Goal: Information Seeking & Learning: Find specific fact

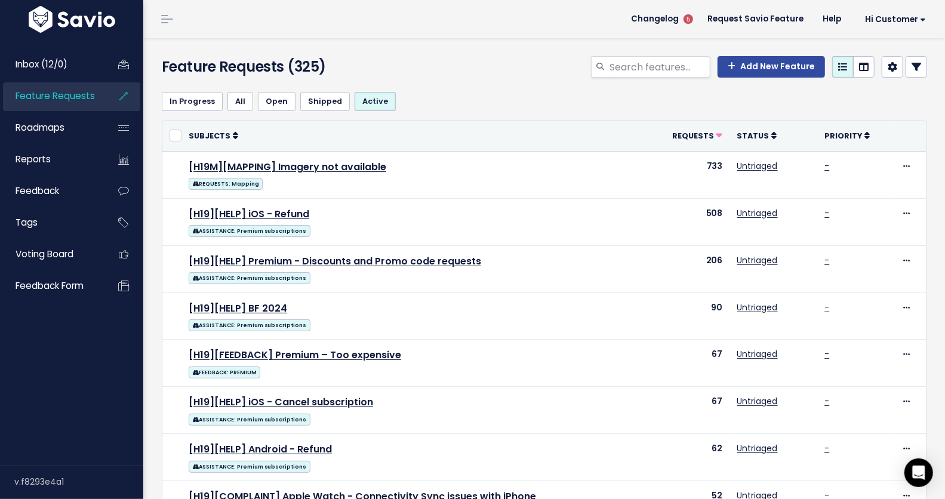
click at [24, 84] on link "Feature Requests" at bounding box center [51, 95] width 96 height 27
select select
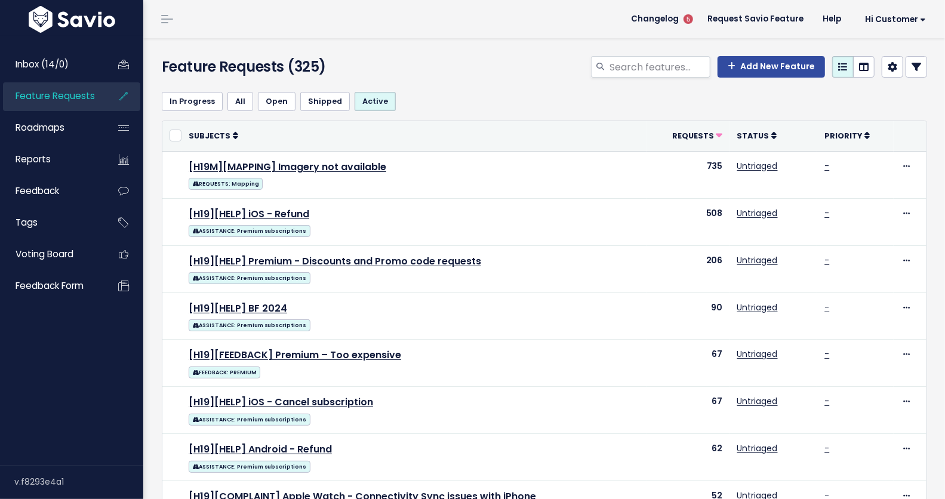
click at [912, 62] on link at bounding box center [916, 66] width 21 height 21
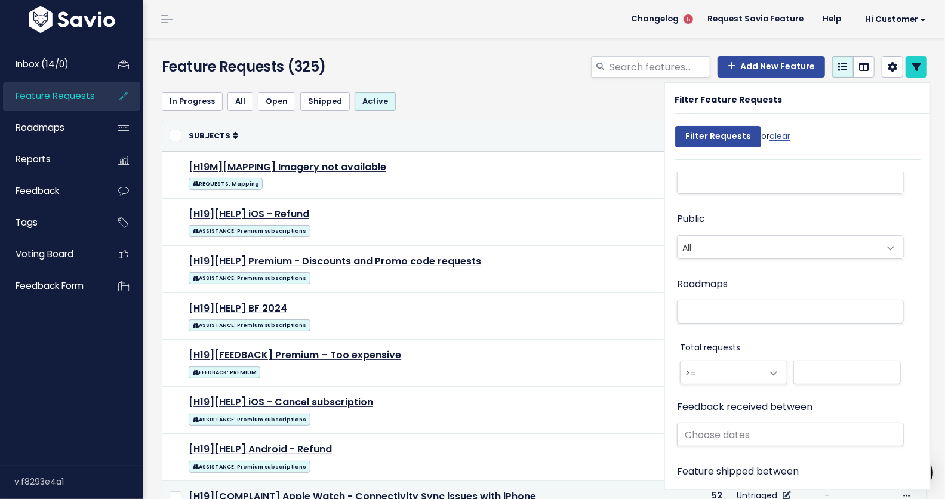
scroll to position [647, 0]
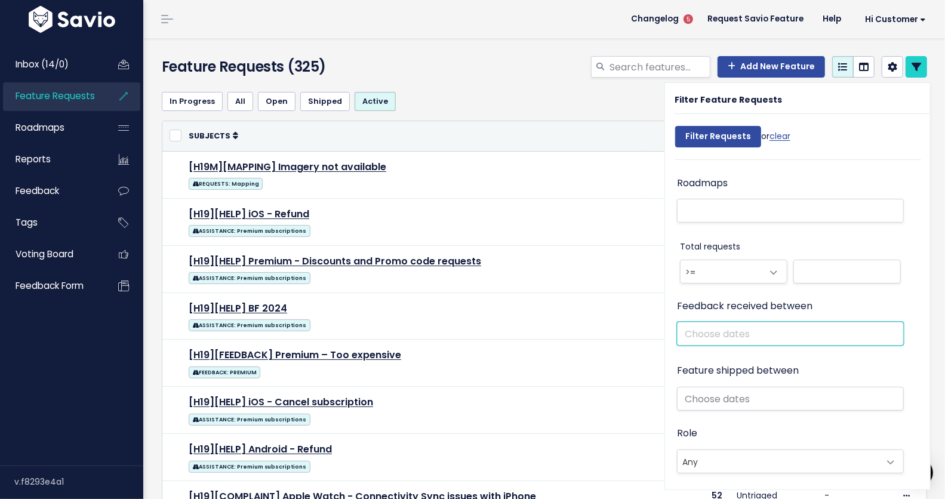
click at [751, 327] on input "text" at bounding box center [790, 334] width 227 height 24
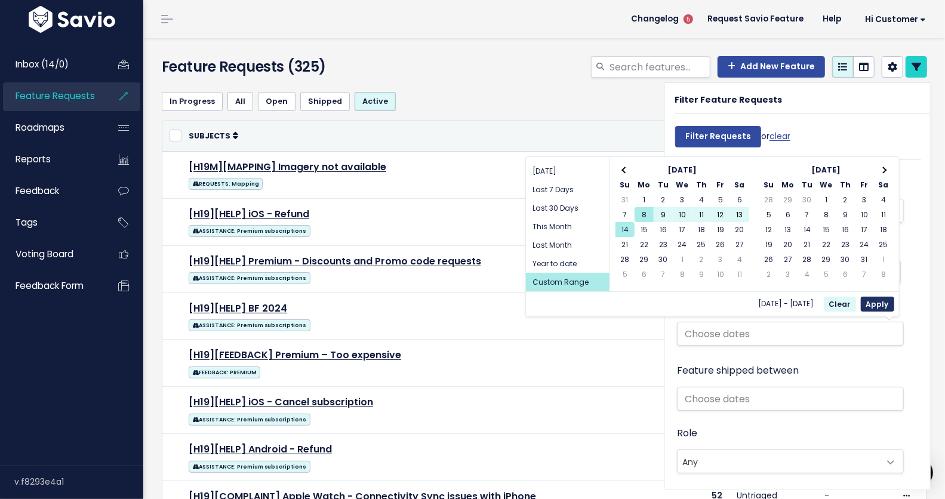
click at [881, 304] on button "Apply" at bounding box center [877, 304] width 33 height 15
type input "Sep 8 2025 - Sep 14 2025"
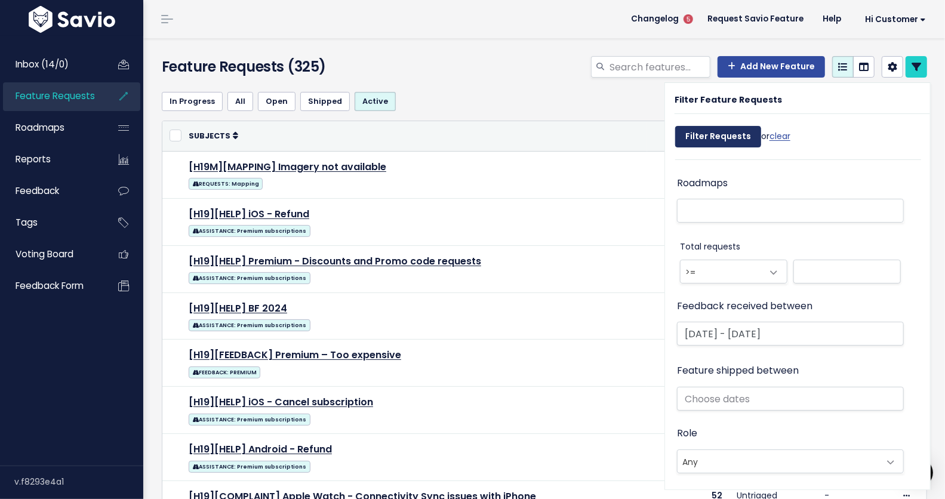
click at [698, 142] on input "Filter Requests" at bounding box center [718, 136] width 86 height 21
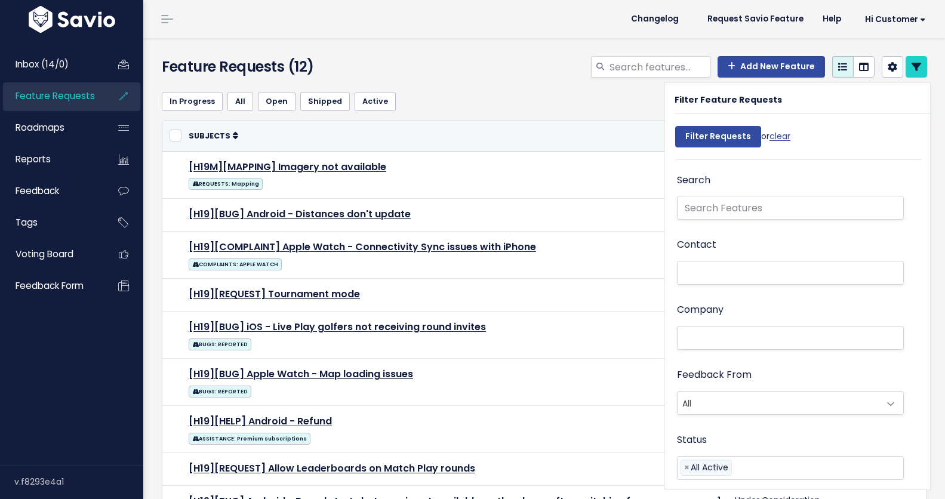
select select
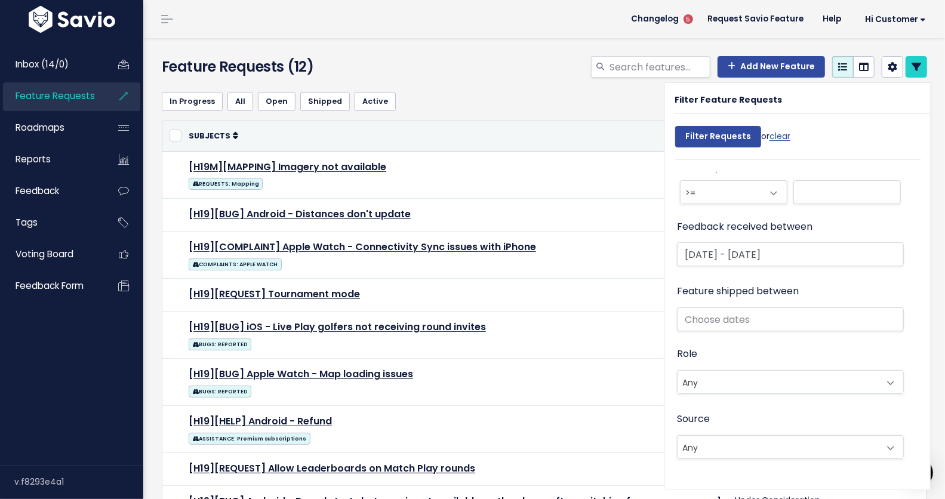
scroll to position [736, 0]
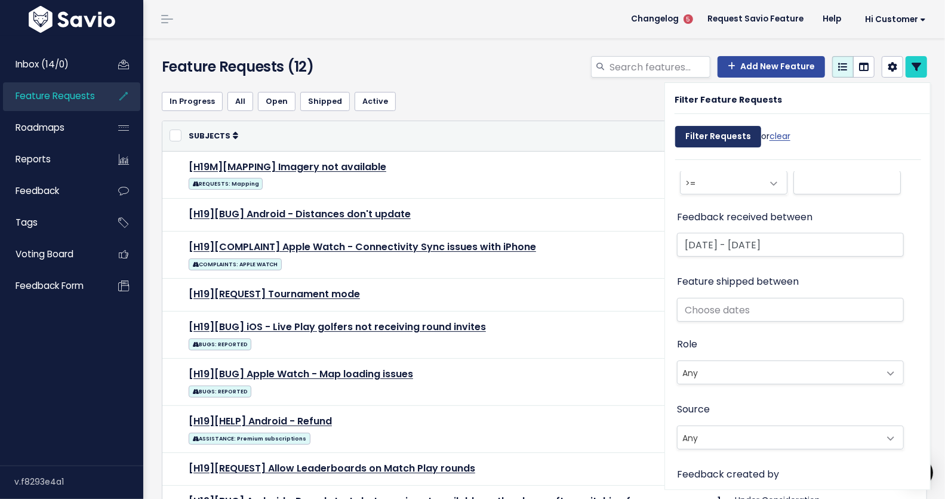
click at [713, 139] on input "Filter Requests" at bounding box center [718, 136] width 86 height 21
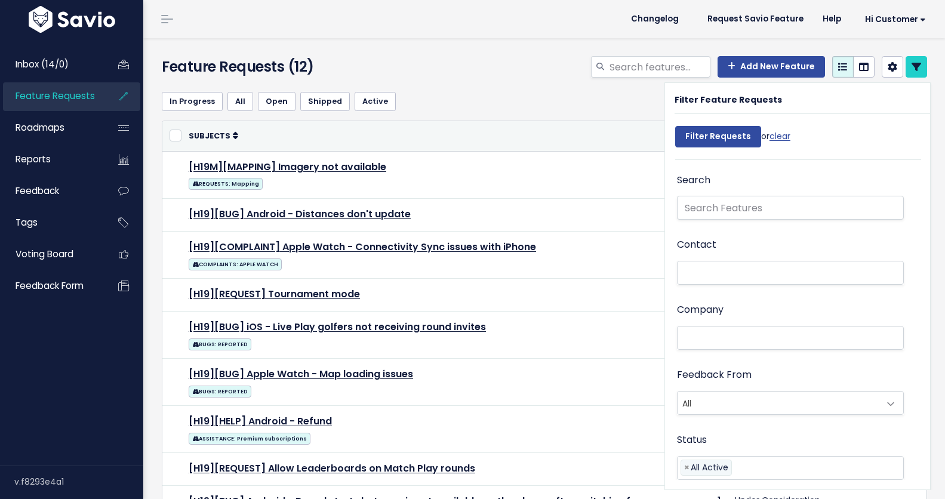
select select
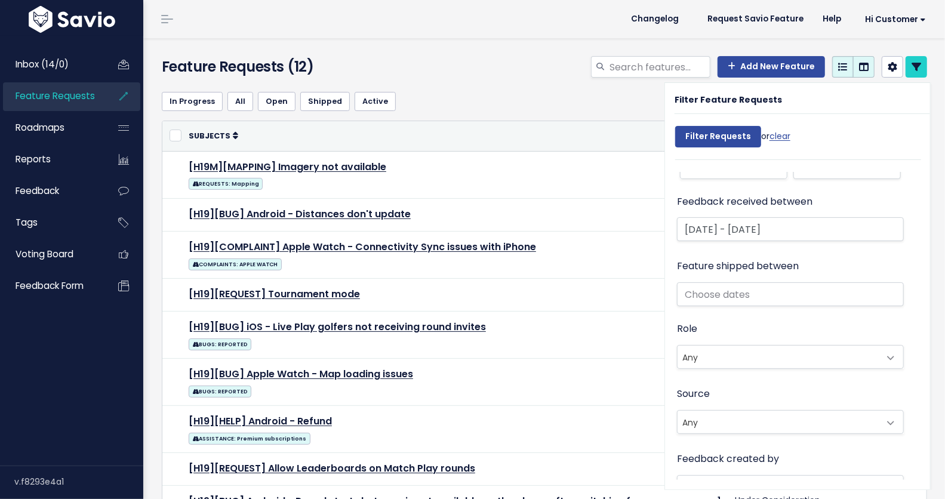
scroll to position [786, 0]
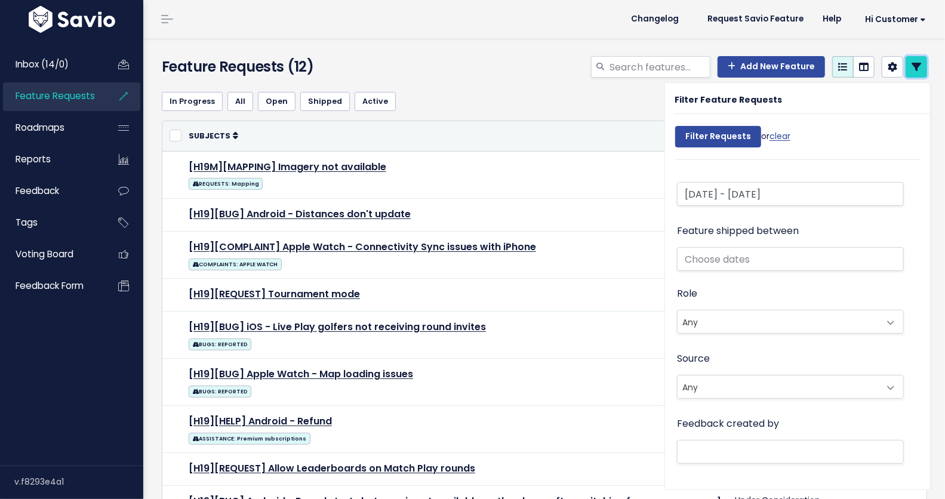
click at [914, 70] on link at bounding box center [916, 66] width 21 height 21
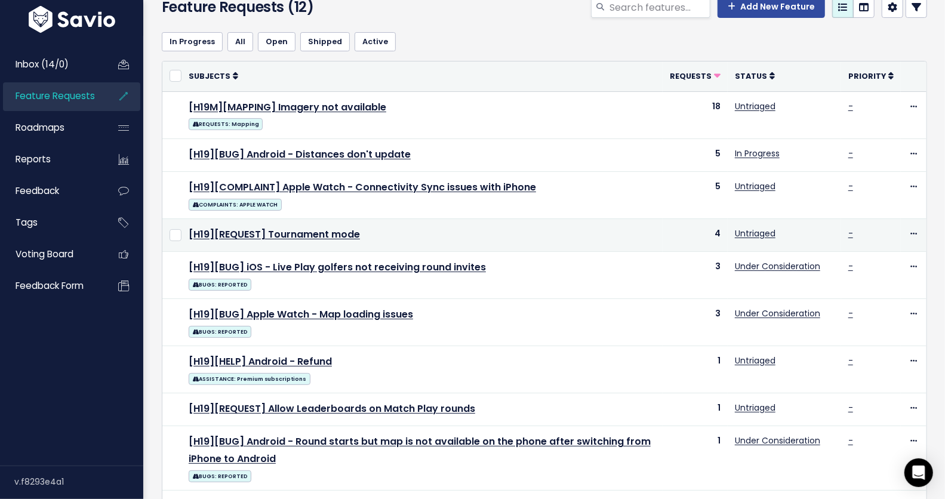
scroll to position [60, 0]
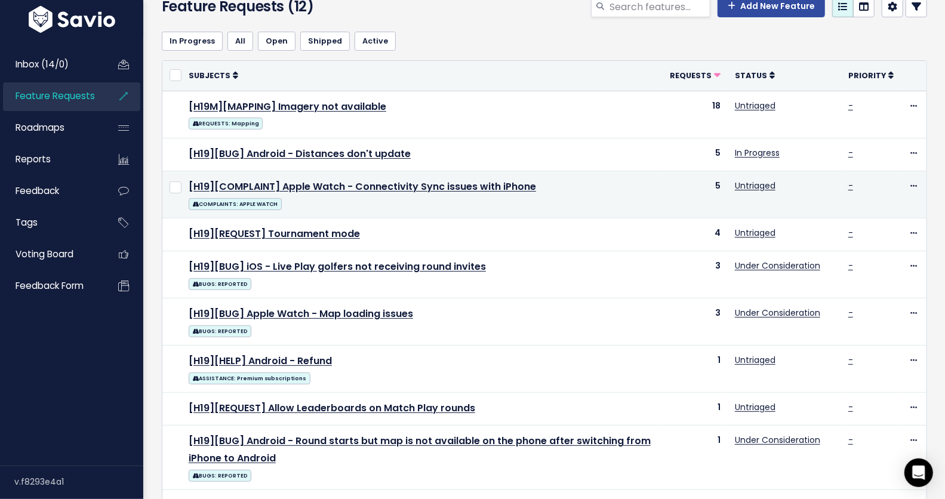
click at [352, 192] on td "[H19][COMPLAINT] Apple Watch - Connectivity Sync issues with iPhone COMPLAINTS:…" at bounding box center [422, 194] width 481 height 47
click at [350, 188] on link "[H19][COMPLAINT] Apple Watch - Connectivity Sync issues with iPhone" at bounding box center [362, 187] width 347 height 14
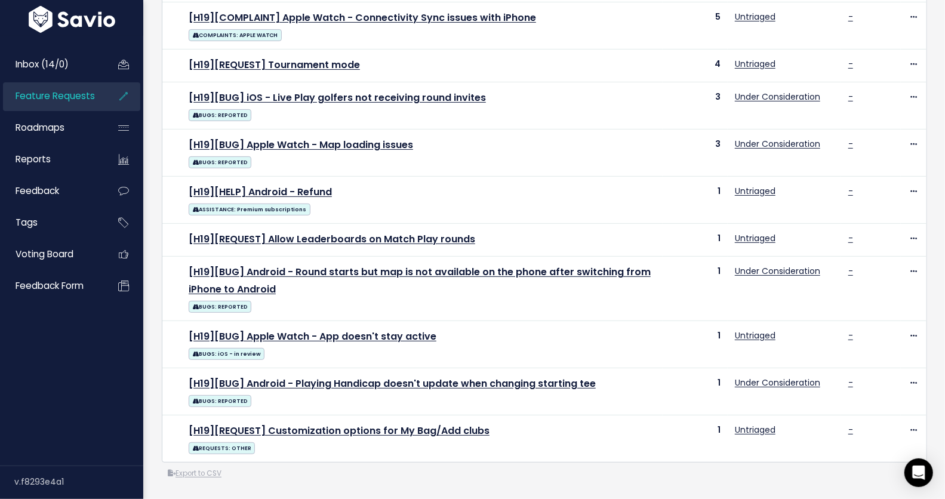
scroll to position [244, 0]
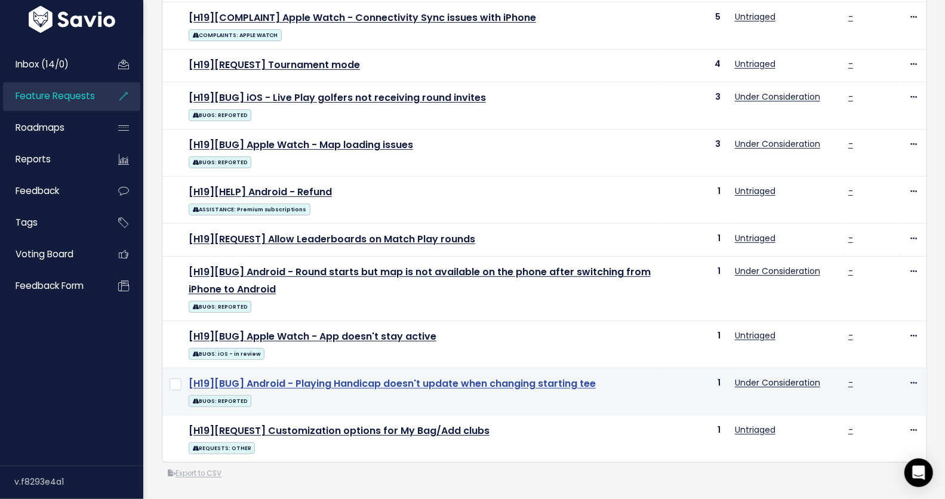
click at [421, 377] on link "[H19][BUG] Android - Playing Handicap doesn't update when changing starting tee" at bounding box center [392, 384] width 407 height 14
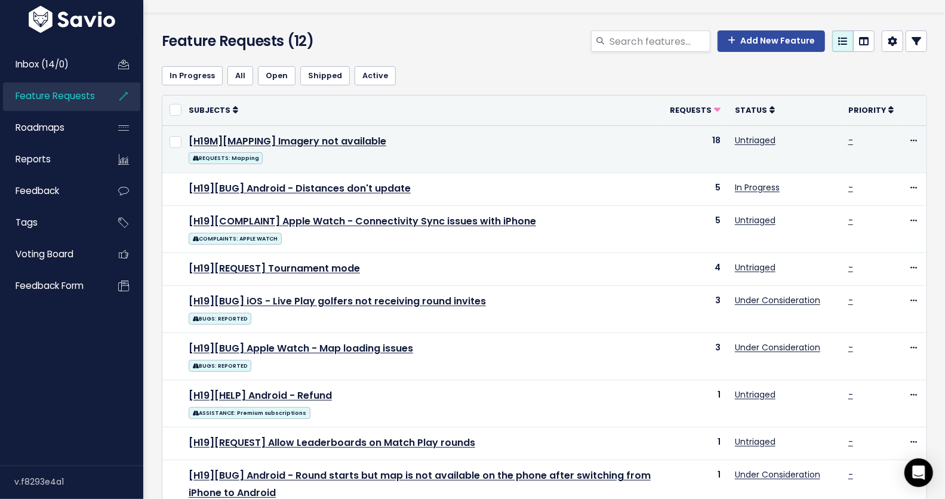
scroll to position [0, 0]
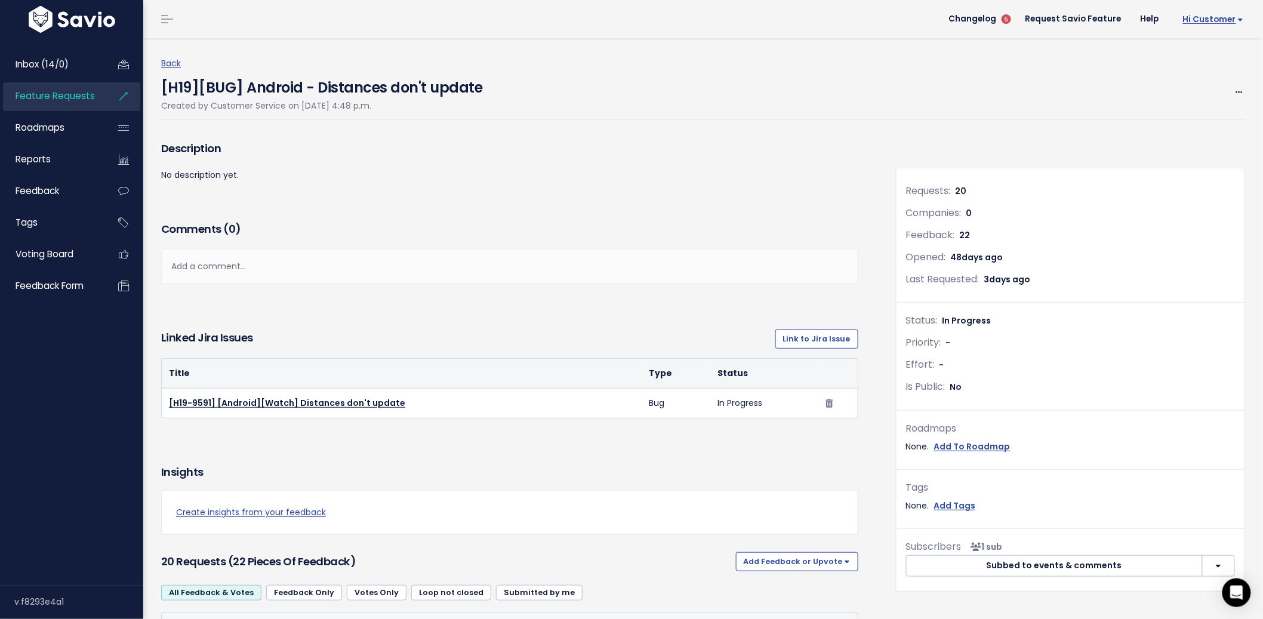
click at [1228, 21] on span "Hi Customer" at bounding box center [1213, 19] width 61 height 9
click at [1180, 122] on link "Manage Users" at bounding box center [1205, 123] width 88 height 23
click at [215, 63] on div "Back [H19][BUG] Android - Distances don't update Created by Customer Service on…" at bounding box center [707, 86] width 1093 height 64
click at [226, 88] on h4 "[H19][BUG] Android - Distances don't update" at bounding box center [322, 82] width 322 height 27
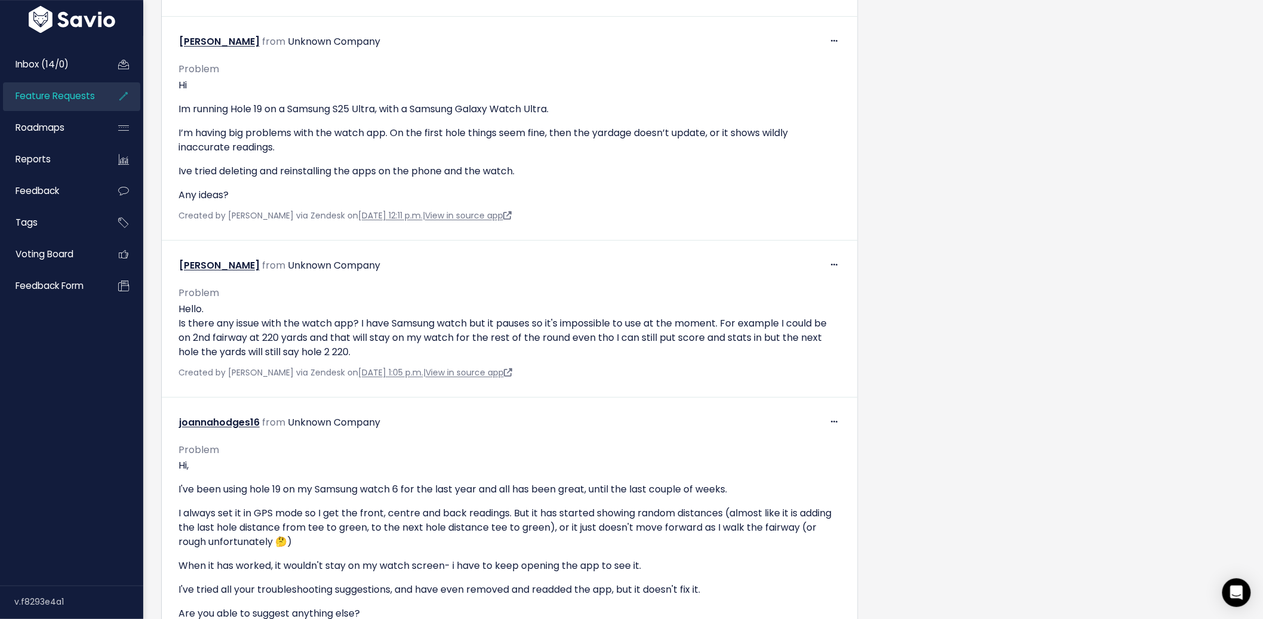
scroll to position [2816, 0]
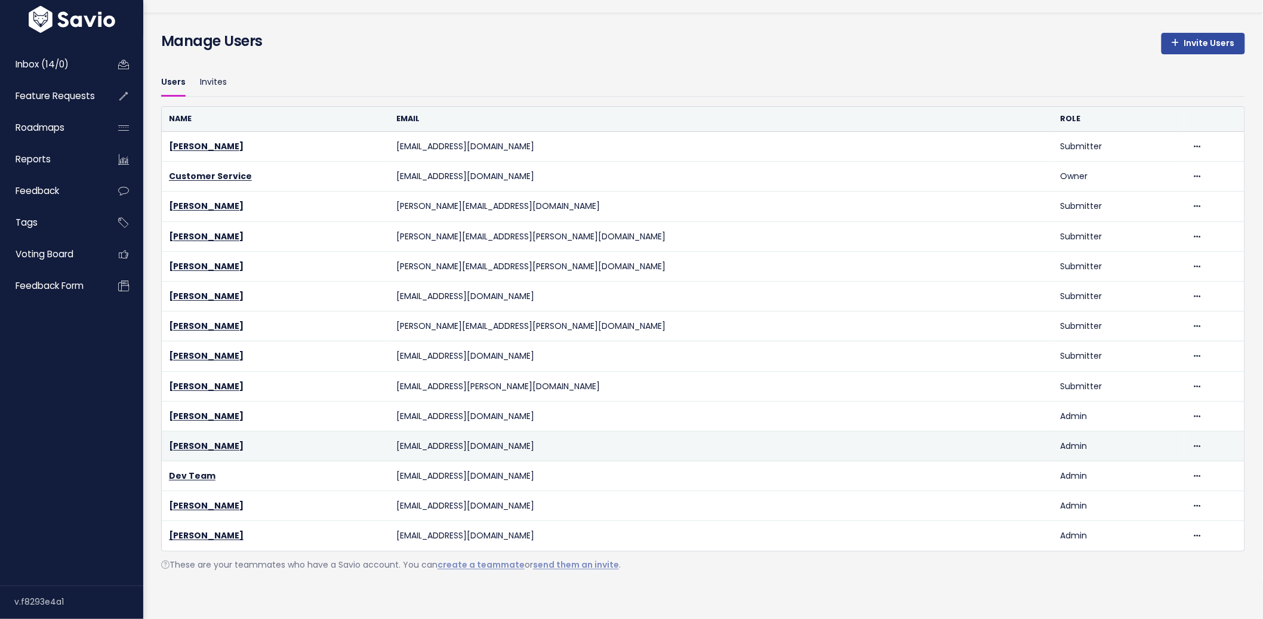
scroll to position [45, 0]
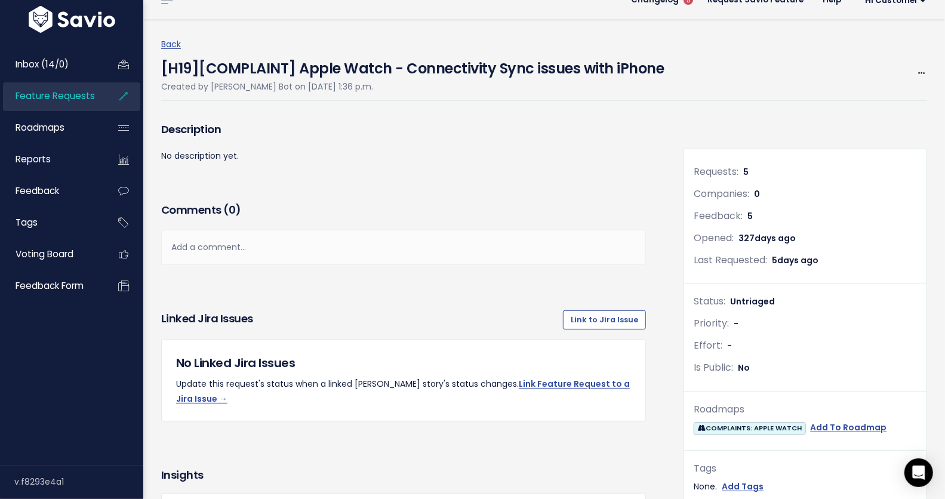
scroll to position [20, 0]
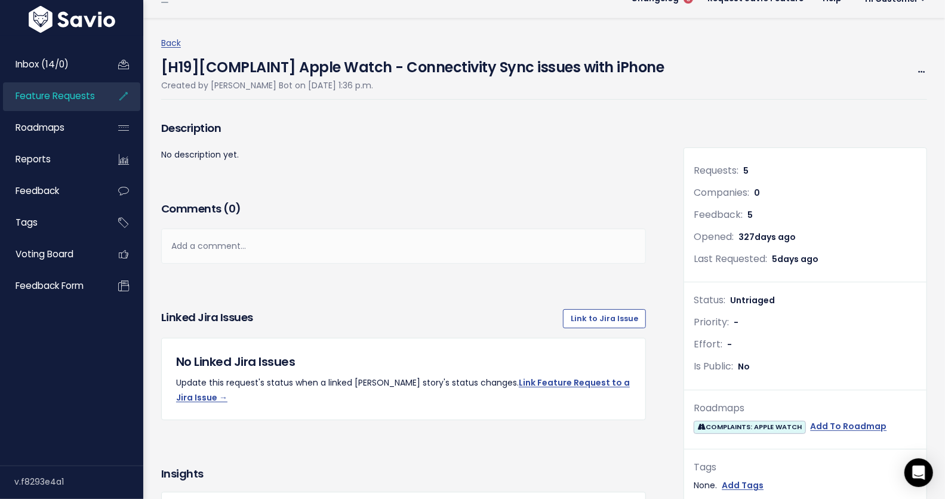
click at [308, 63] on h4 "[H19][COMPLAINT] Apple Watch - Connectivity Sync issues with iPhone" at bounding box center [412, 64] width 503 height 27
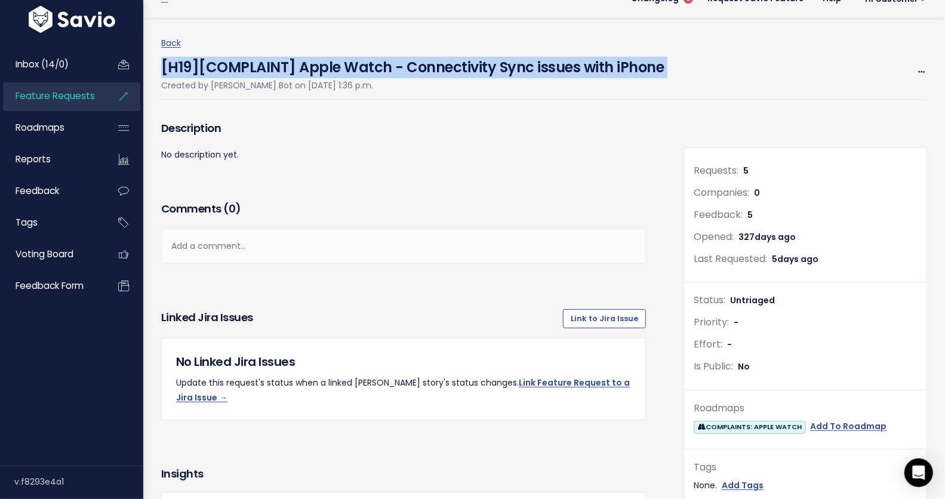
click at [308, 63] on h4 "[H19][COMPLAINT] Apple Watch - Connectivity Sync issues with iPhone" at bounding box center [412, 64] width 503 height 27
copy div "[H19][COMPLAINT] Apple Watch - Connectivity Sync issues with iPhone"
click at [53, 93] on span "Feature Requests" at bounding box center [55, 96] width 79 height 13
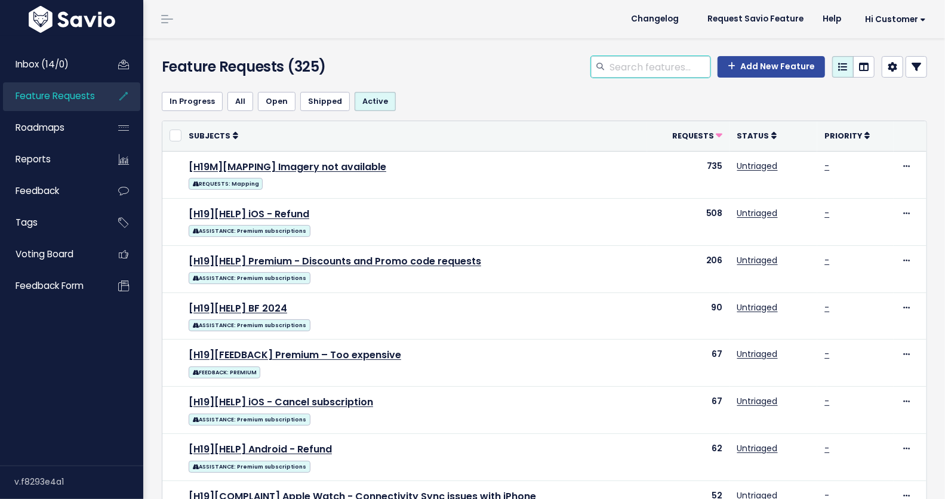
click at [641, 61] on input "search" at bounding box center [659, 66] width 102 height 21
paste input "[H19][COMPLAINT] Apple Watch - Connectivity Sync issues with iPhone"
type input "[H19][COMPLAINT] Apple Watch - Connectivity Sync issues with iPhone"
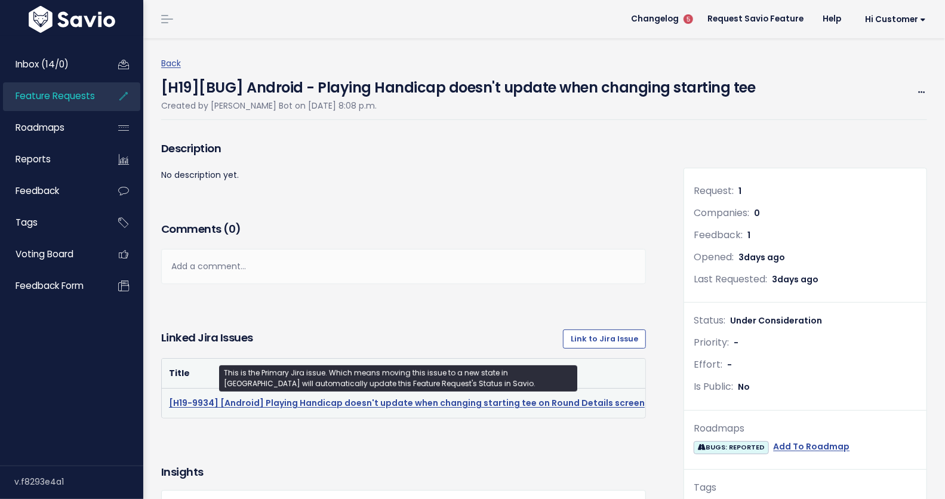
click at [318, 401] on link "[H19-9934] [Android] Playing Handicap doesn't update when changing starting tee…" at bounding box center [407, 403] width 476 height 12
